Goal: Transaction & Acquisition: Purchase product/service

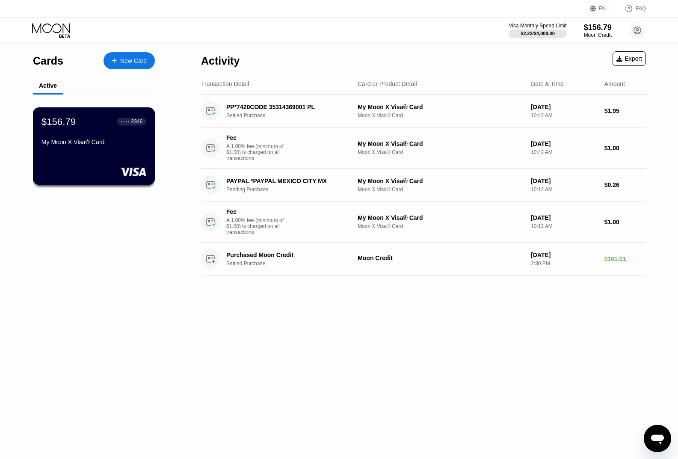
click at [85, 127] on div "$156.79 ● ● ● ● 2346" at bounding box center [93, 121] width 105 height 11
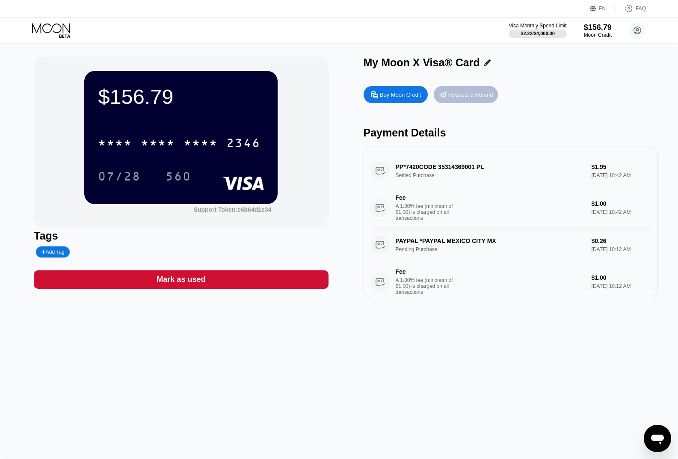
click at [466, 92] on div "Request a Refund" at bounding box center [470, 94] width 45 height 7
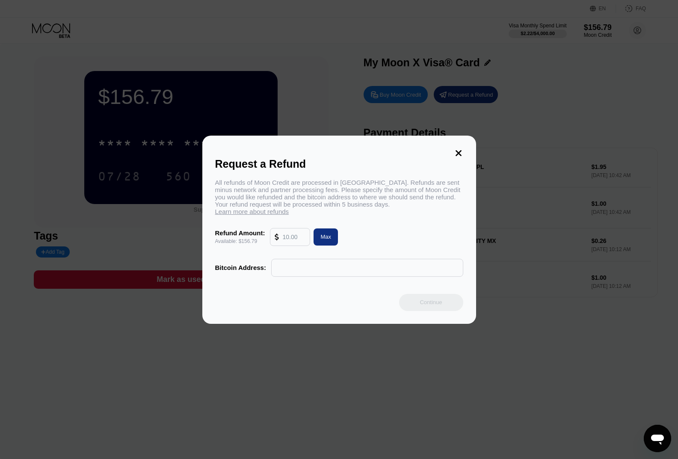
click at [325, 236] on div "Max" at bounding box center [325, 236] width 11 height 7
type input "156.79"
click at [294, 266] on input "text" at bounding box center [367, 267] width 183 height 17
paste input "1F3LXiwyUNfgcHGzsJ2GCMH97jS26igqXC"
type input "1F3LXiwyUNfgcHGzsJ2GCMH97jS26igqXC"
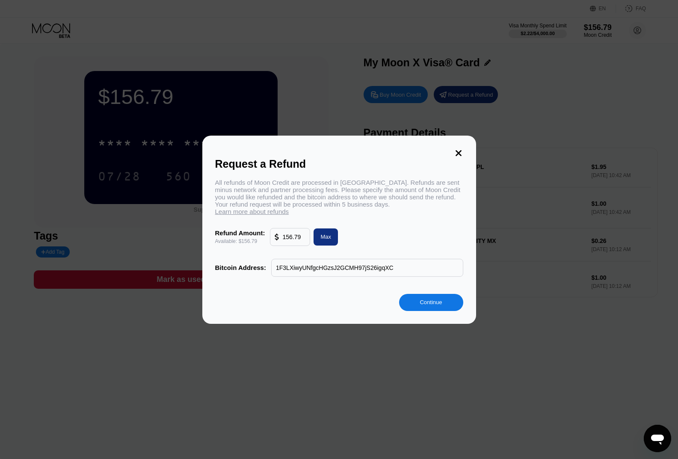
click at [427, 302] on div "Continue" at bounding box center [431, 302] width 22 height 7
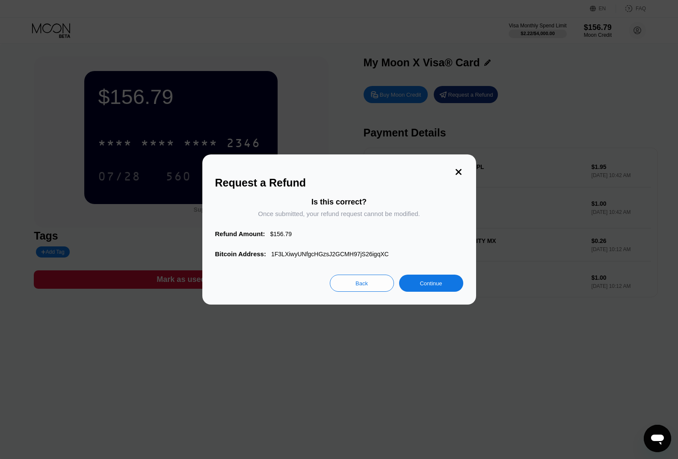
click at [432, 280] on div "Continue" at bounding box center [431, 283] width 64 height 17
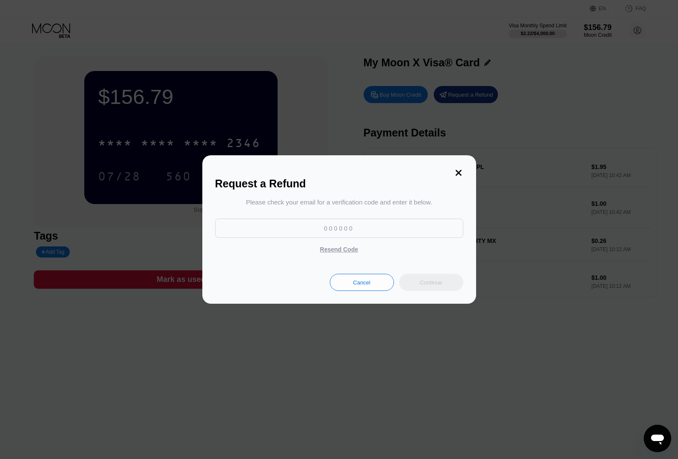
click at [300, 233] on input at bounding box center [339, 228] width 248 height 19
paste input "184956"
type input "184956"
click at [421, 279] on div "Continue" at bounding box center [431, 282] width 64 height 17
